Goal: Information Seeking & Learning: Learn about a topic

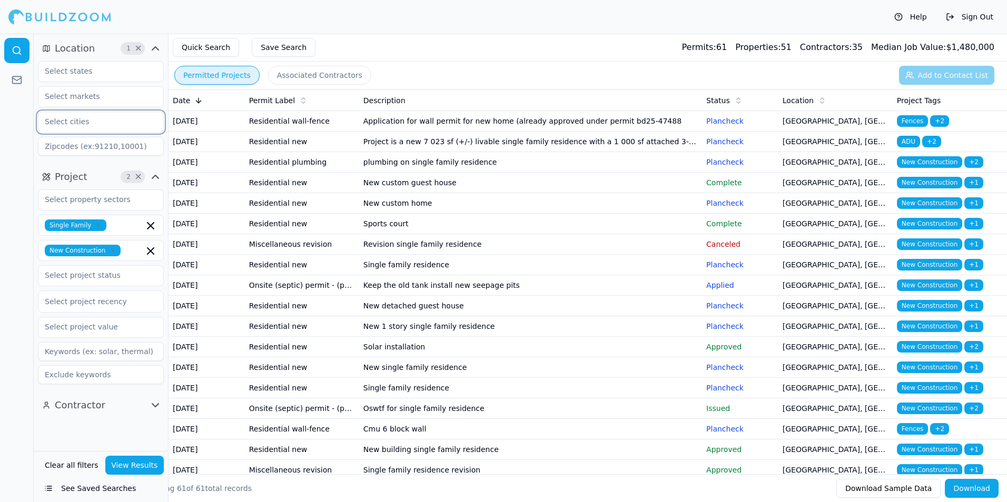
click at [73, 122] on input "text" at bounding box center [94, 121] width 112 height 19
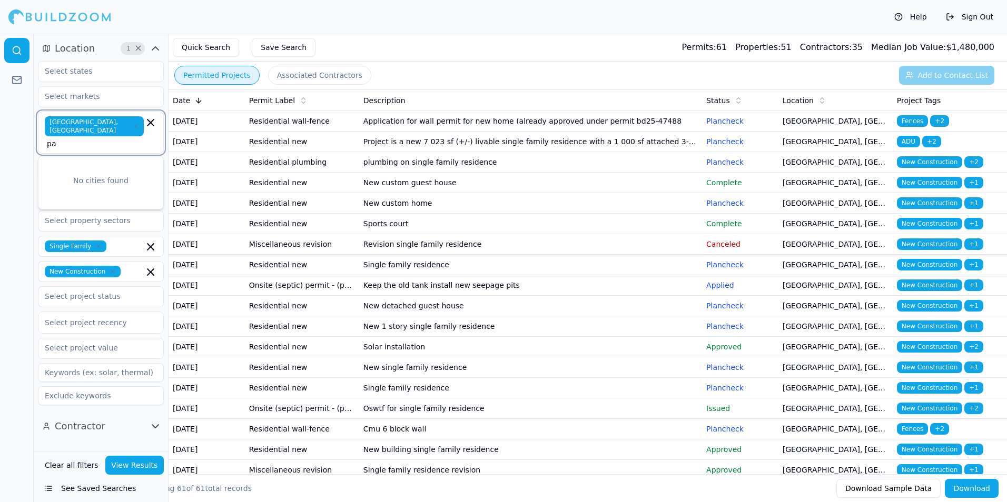
type input "p"
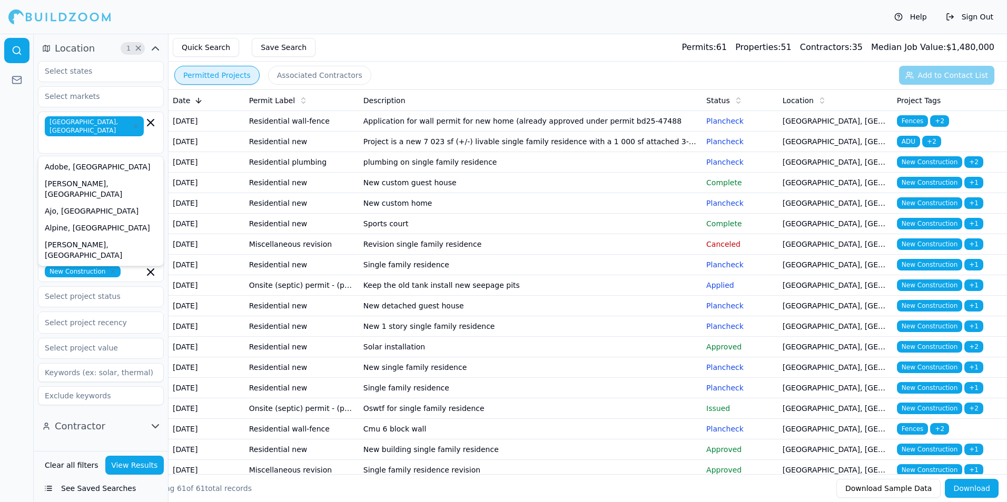
click at [7, 151] on div at bounding box center [17, 268] width 34 height 469
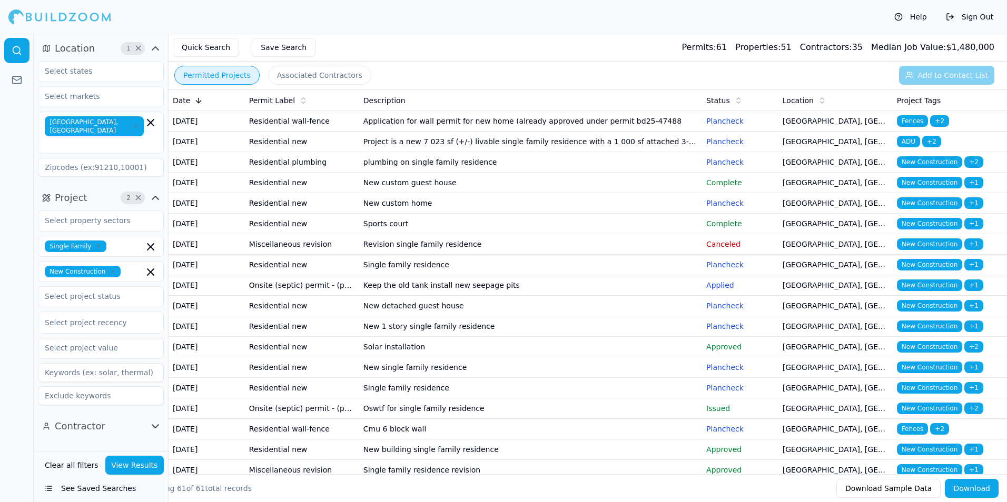
click at [133, 467] on button "View Results" at bounding box center [134, 465] width 59 height 19
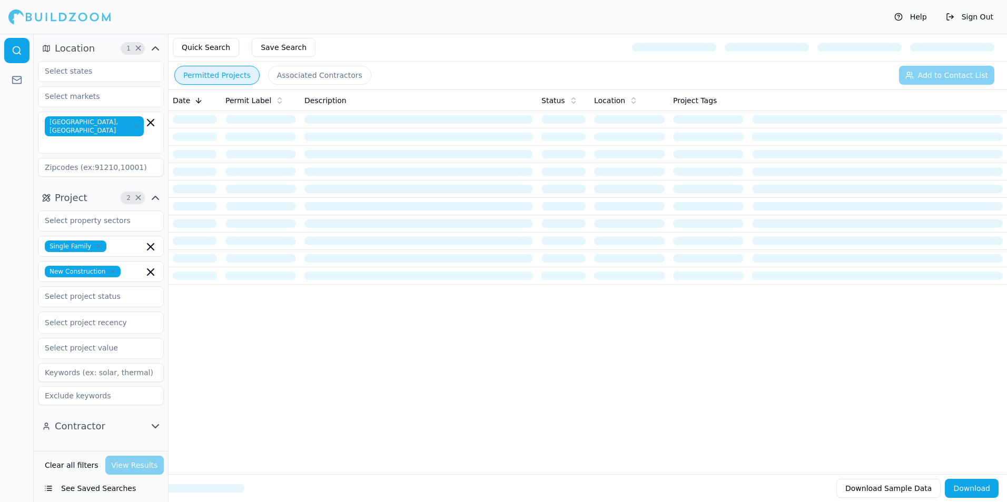
click at [331, 76] on button "Associated Contractors" at bounding box center [319, 75] width 103 height 19
